Goal: Find specific page/section: Find specific page/section

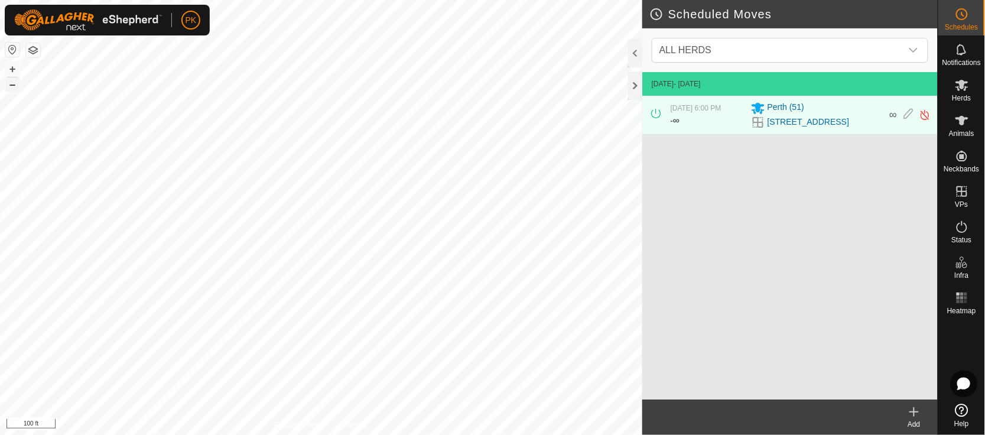
click at [15, 88] on button "–" at bounding box center [12, 84] width 14 height 14
